Goal: Transaction & Acquisition: Purchase product/service

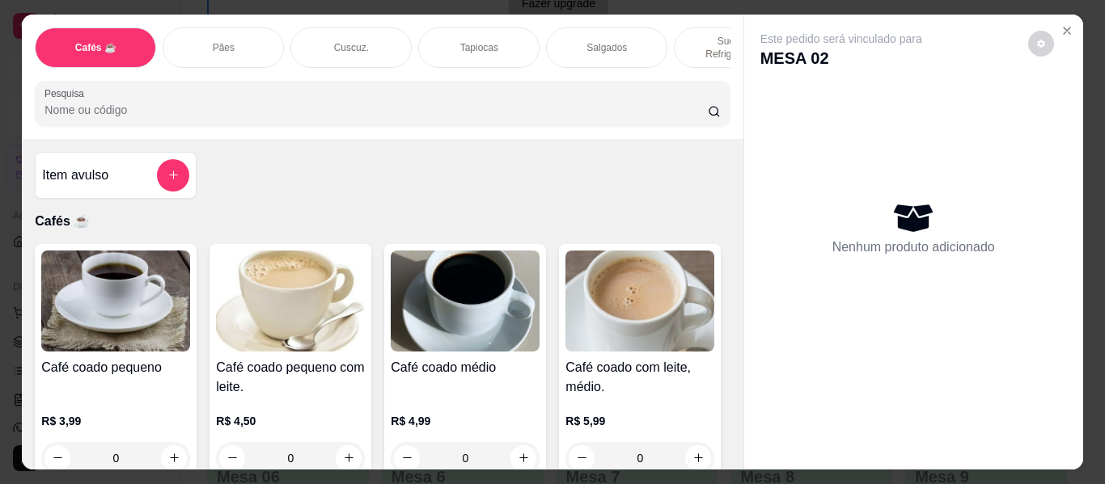
scroll to position [3780, 0]
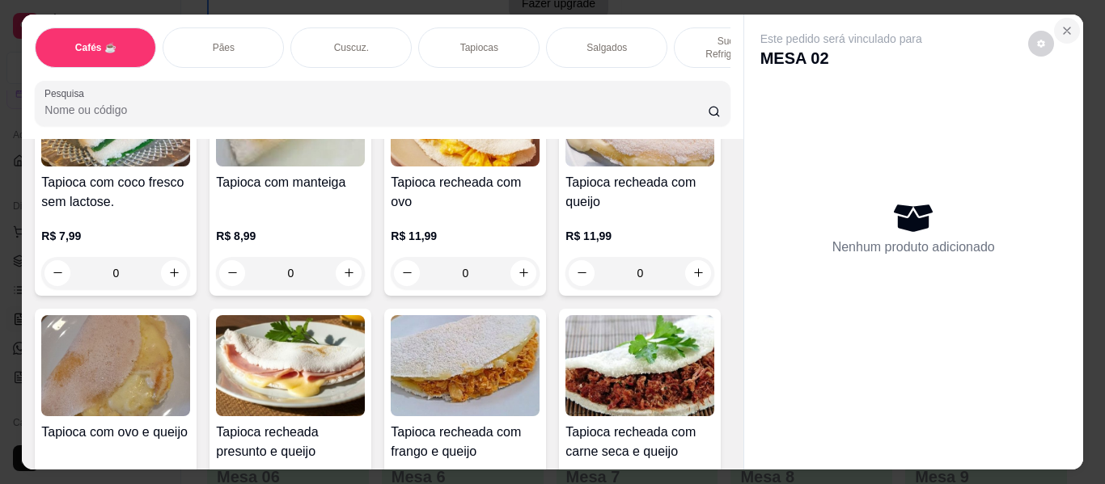
click at [1060, 24] on icon "Close" at bounding box center [1066, 30] width 13 height 13
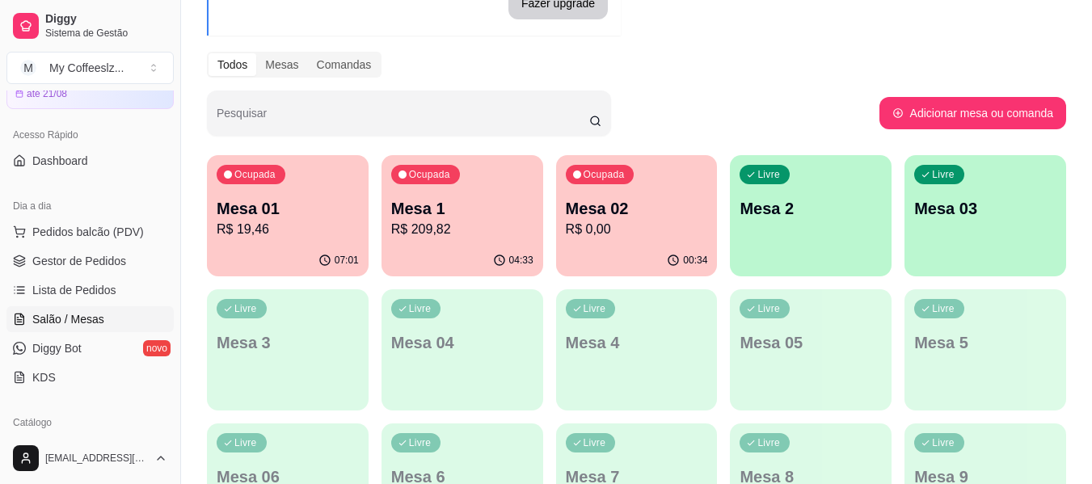
click at [587, 237] on p "R$ 0,00" at bounding box center [637, 229] width 142 height 19
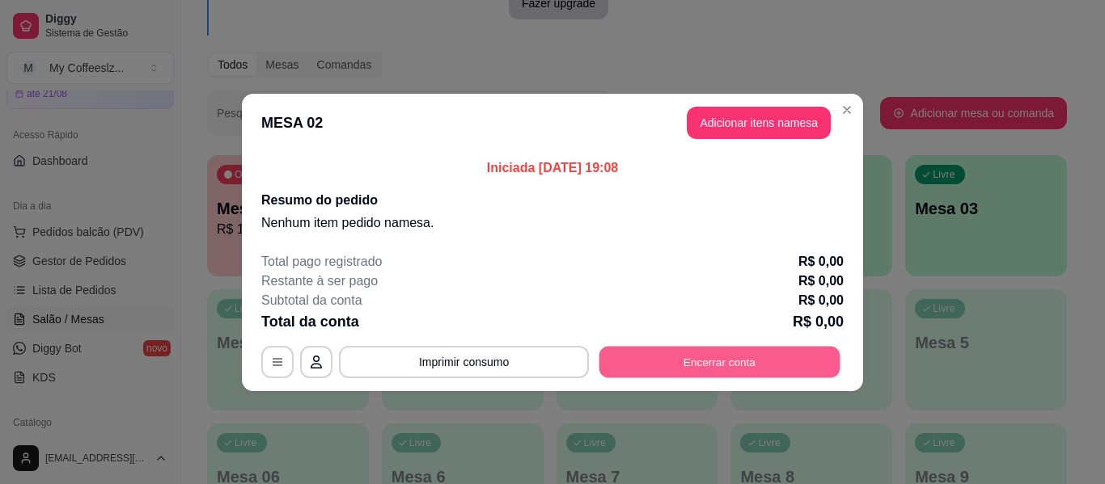
click at [664, 357] on button "Encerrar conta" at bounding box center [719, 362] width 241 height 32
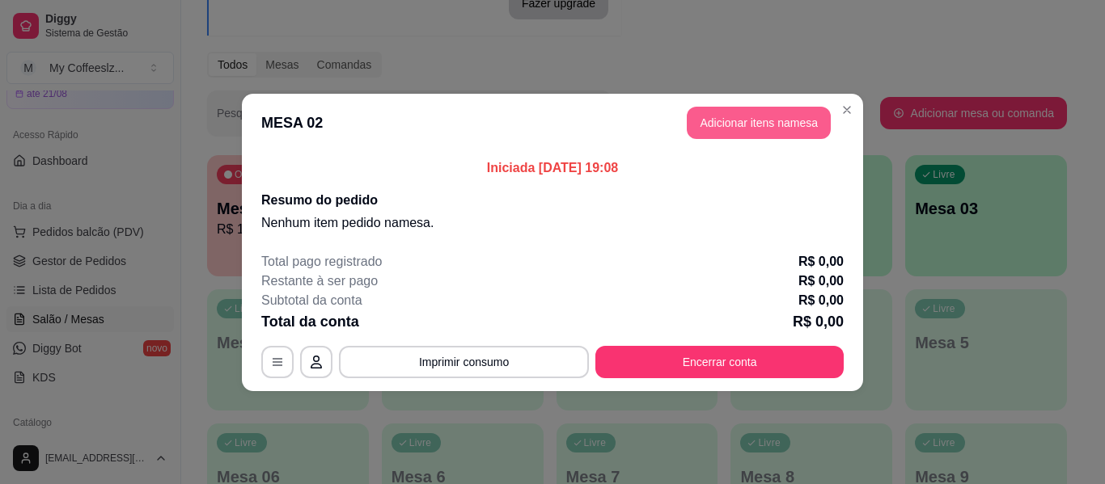
click at [745, 120] on button "Adicionar itens na mesa" at bounding box center [758, 123] width 144 height 32
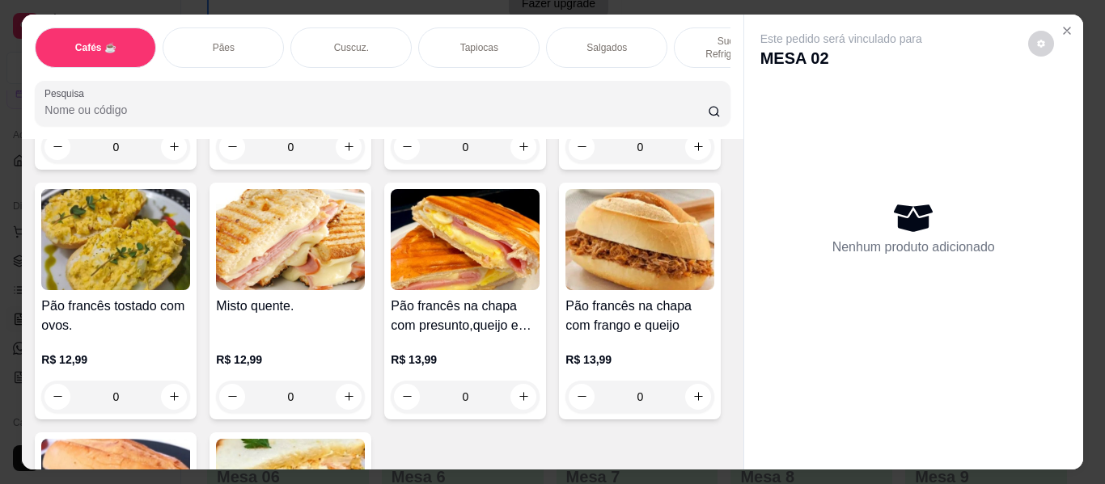
scroll to position [2587, 0]
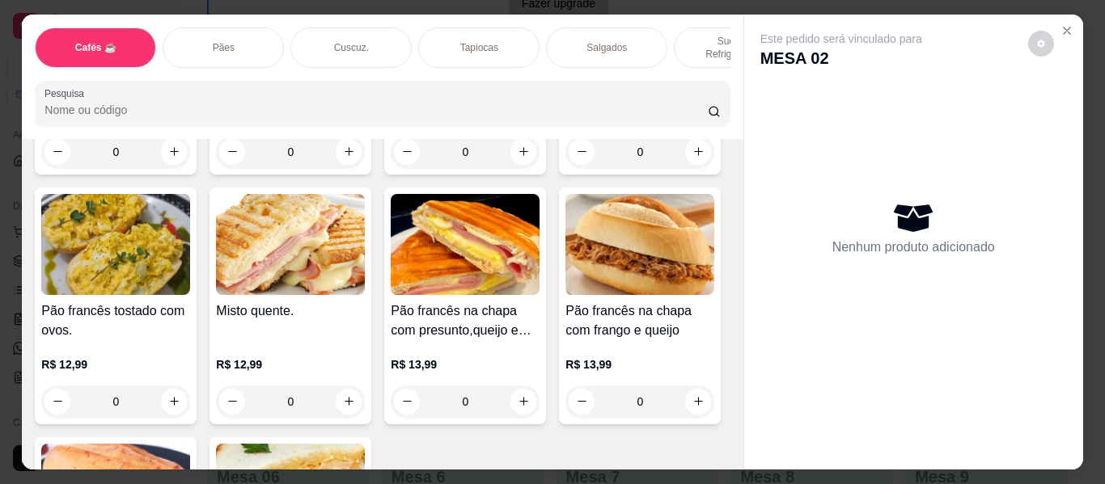
type input "1"
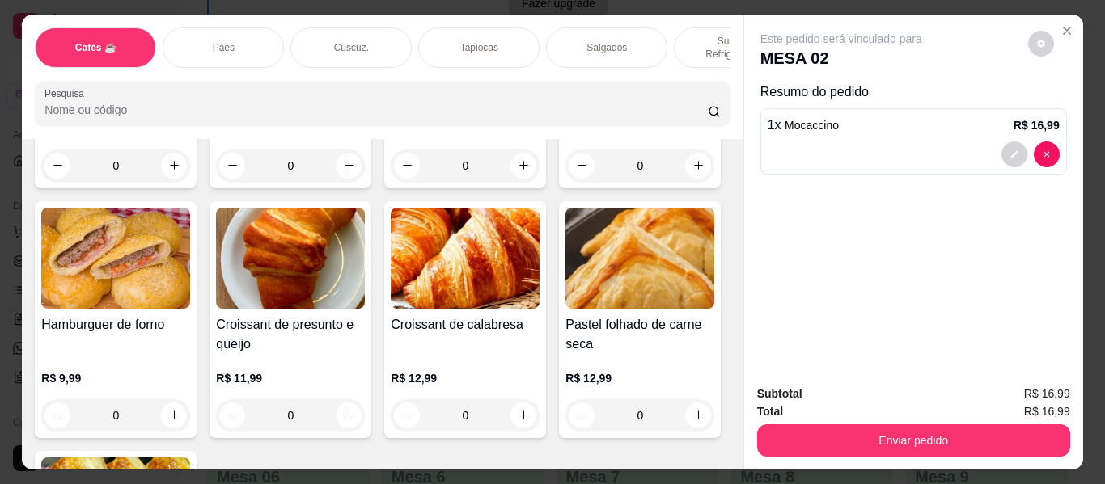
scroll to position [5175, 0]
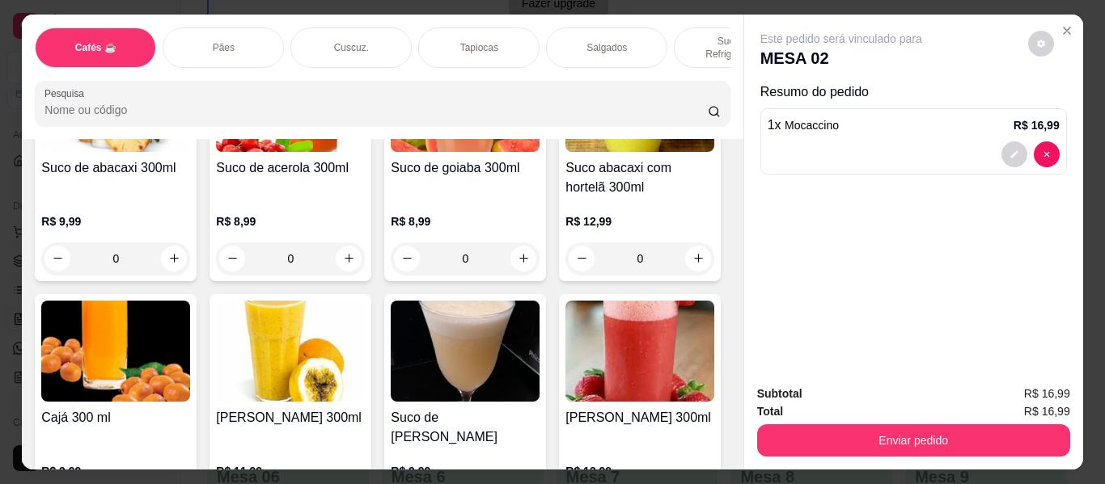
scroll to position [6226, 0]
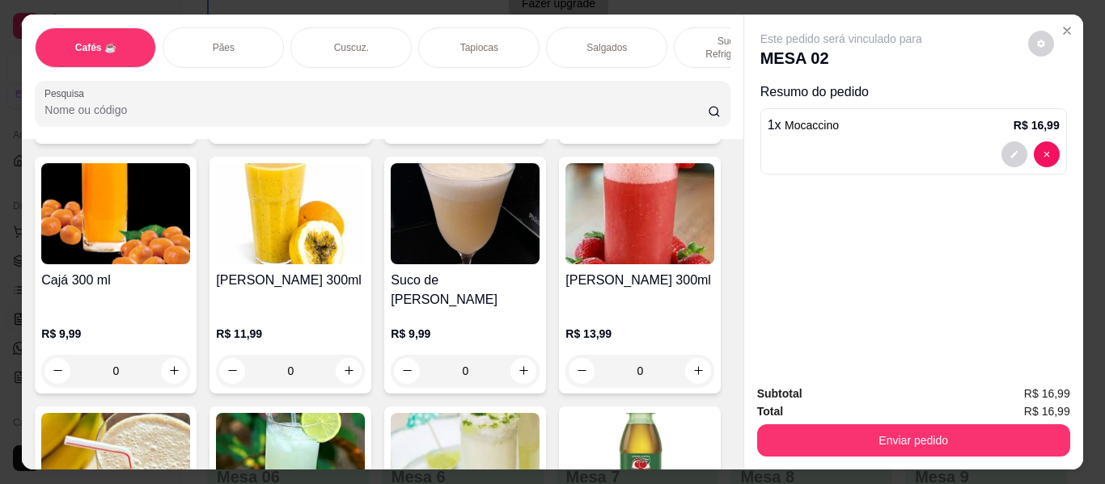
type input "1"
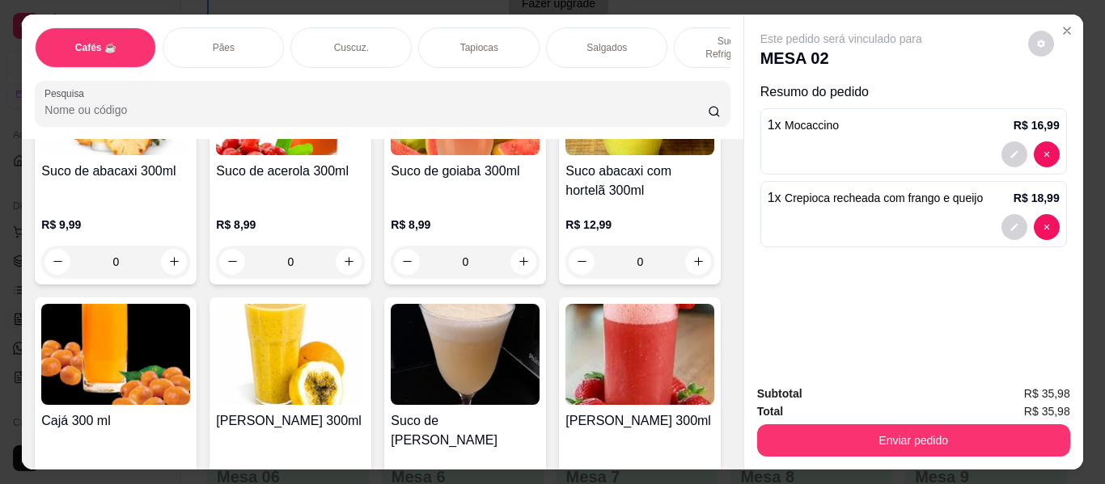
scroll to position [5903, 0]
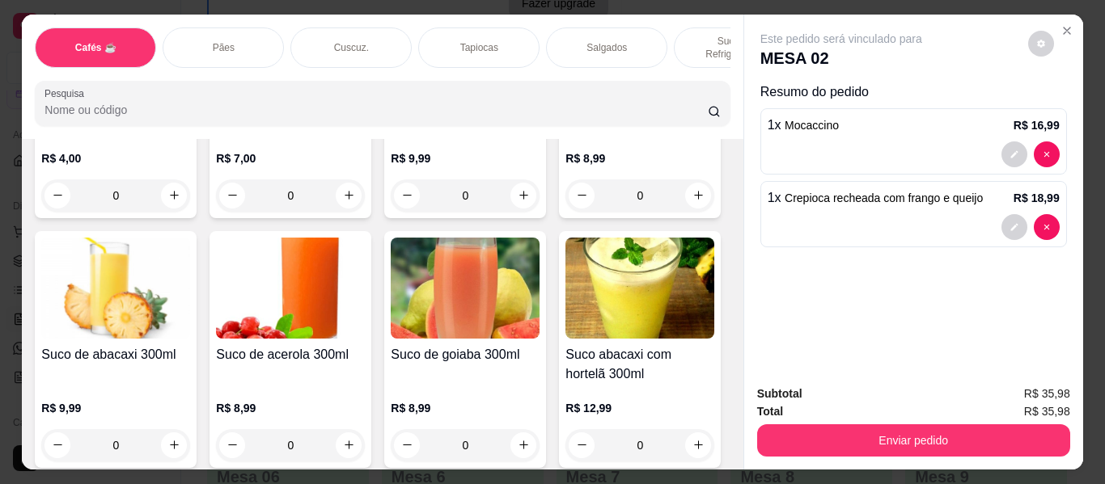
type input "1"
click at [626, 36] on div "Salgados" at bounding box center [606, 47] width 121 height 40
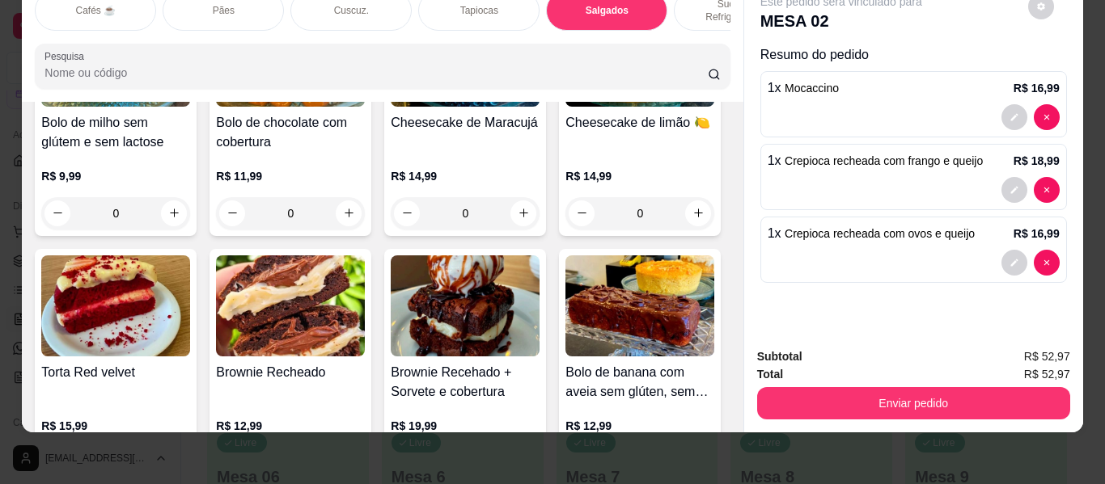
scroll to position [7229, 0]
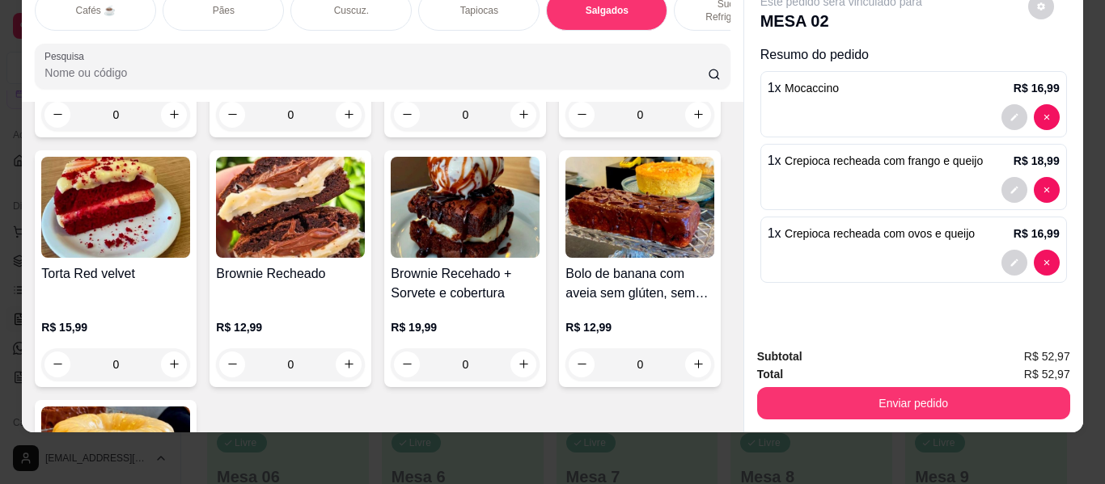
type input "1"
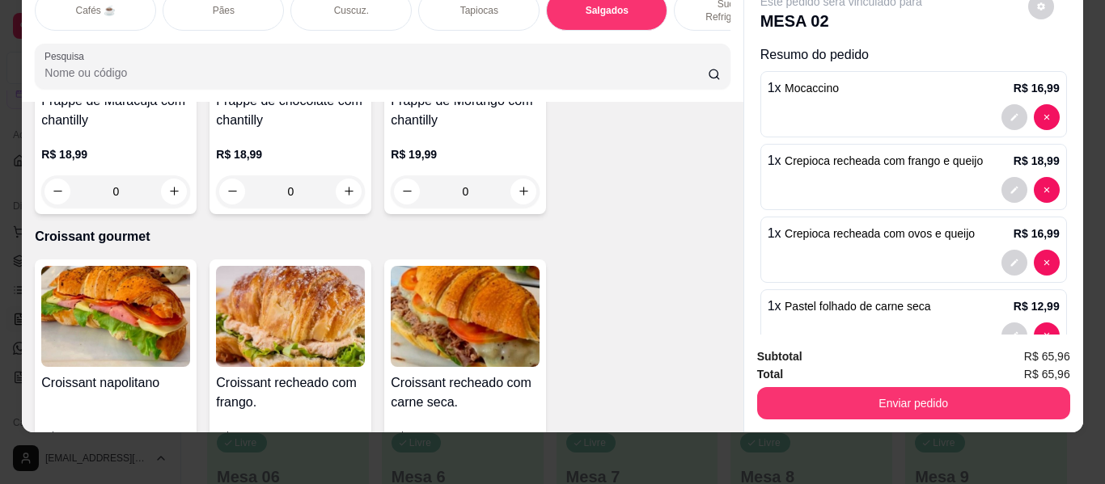
scroll to position [8361, 0]
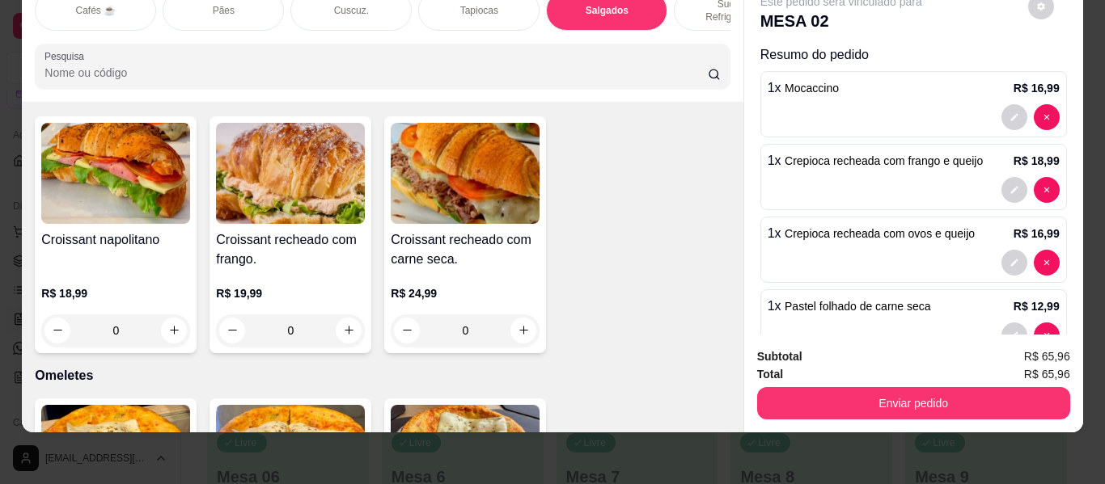
type input "1"
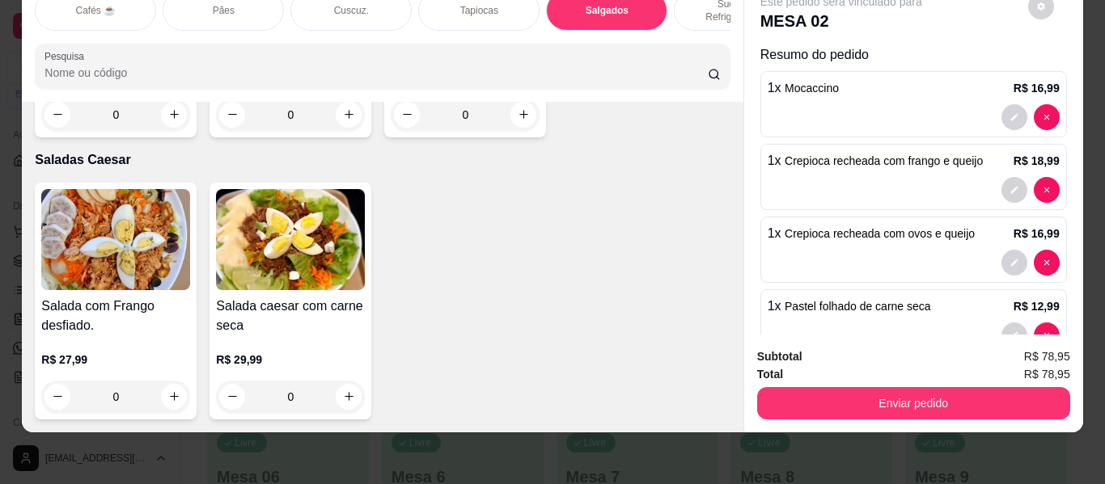
scroll to position [9654, 0]
type input "1"
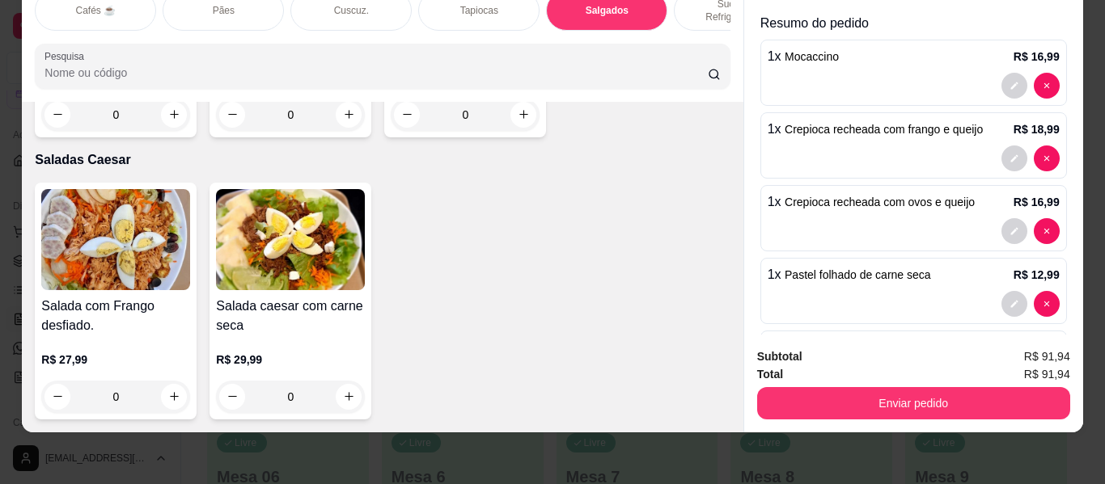
scroll to position [0, 0]
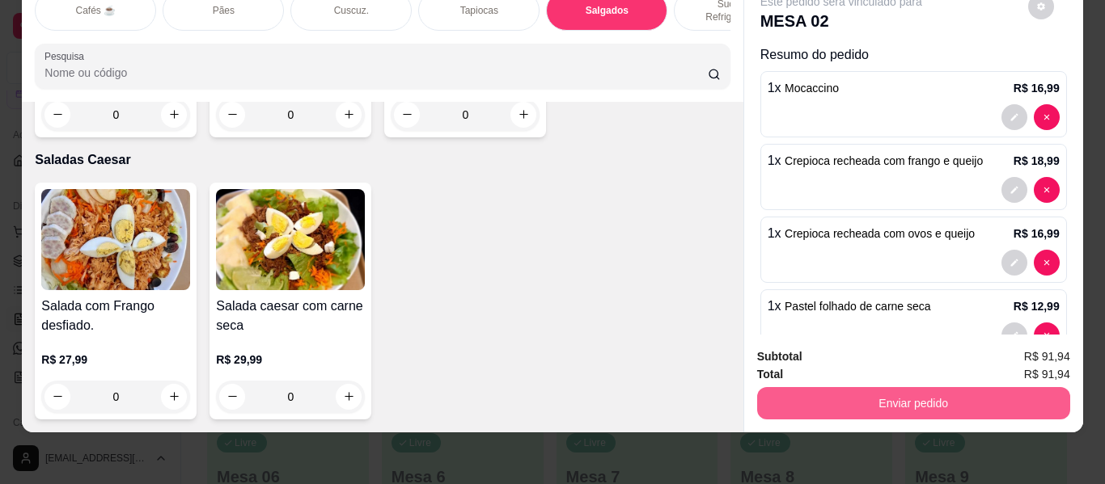
click at [864, 388] on button "Enviar pedido" at bounding box center [913, 403] width 313 height 32
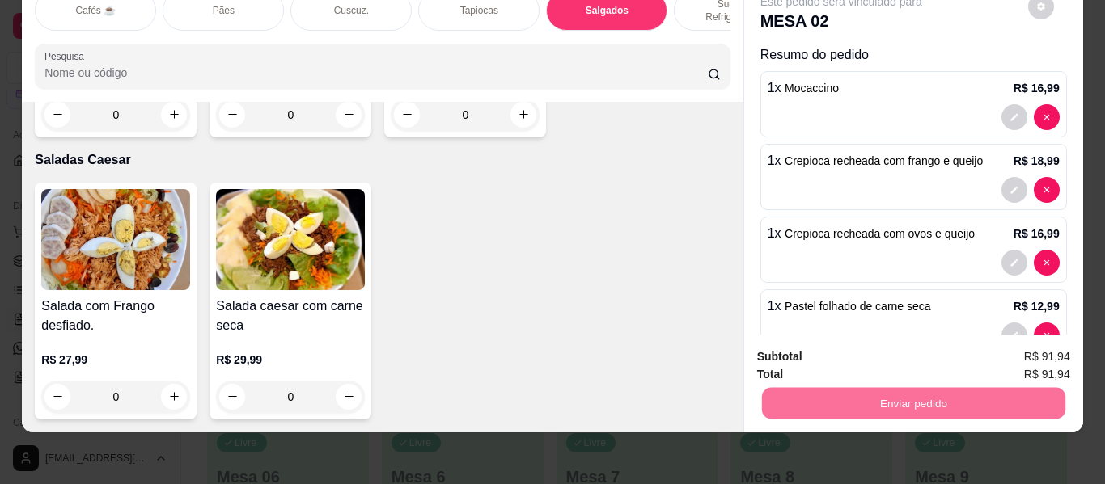
click at [845, 346] on button "Não registrar e enviar pedido" at bounding box center [859, 351] width 163 height 30
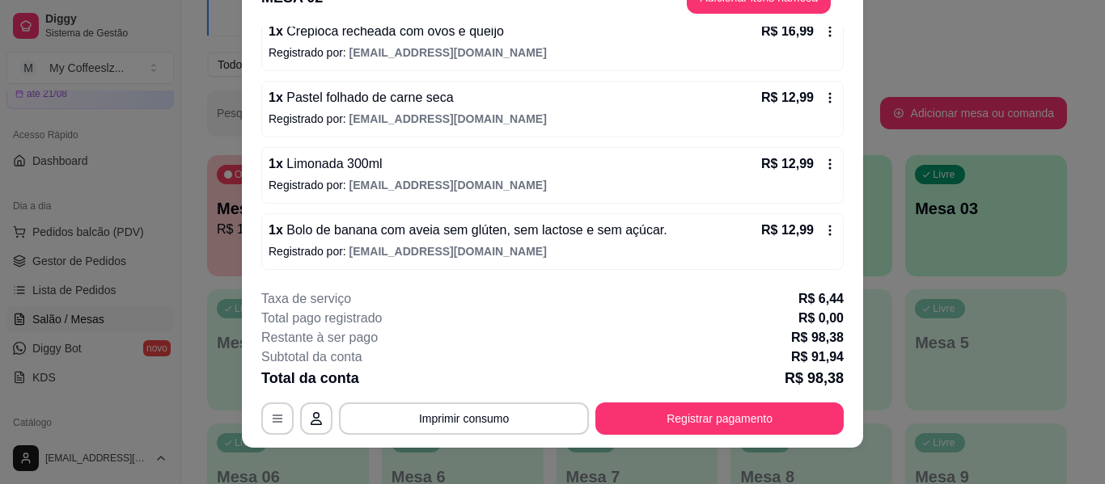
scroll to position [49, 0]
